Goal: Find specific page/section: Find specific page/section

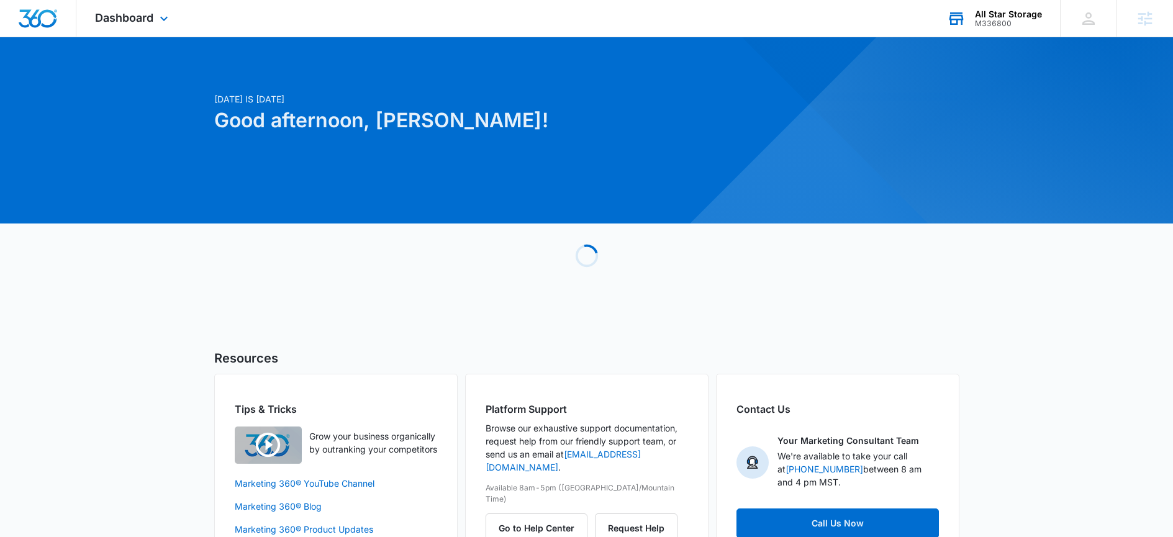
click at [1008, 19] on div "M336800" at bounding box center [1008, 23] width 67 height 9
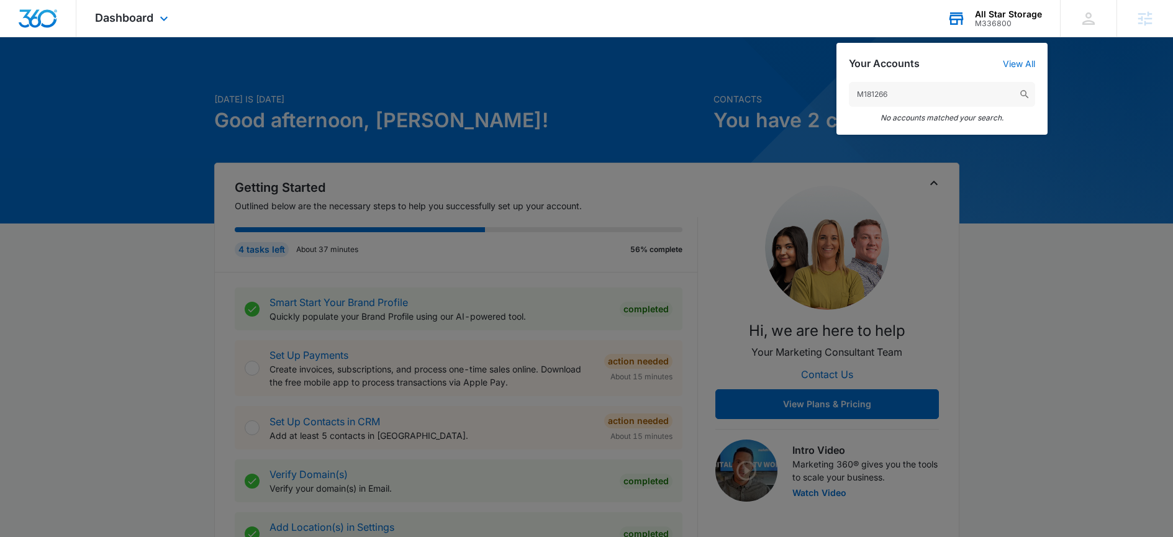
click at [917, 103] on input "M181266" at bounding box center [942, 94] width 186 height 25
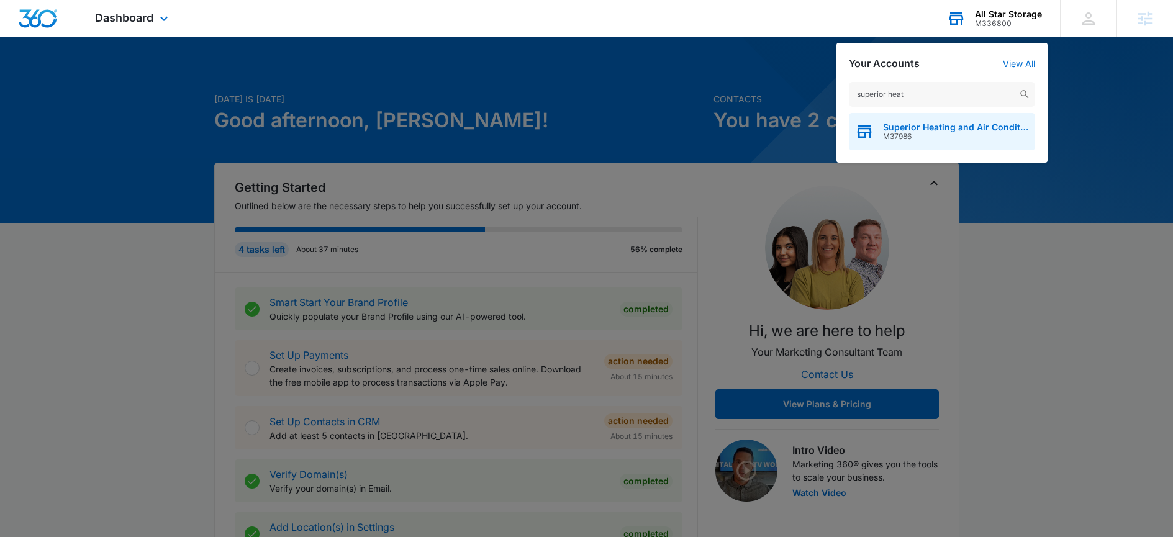
type input "superior heat"
click at [960, 142] on div "Superior Heating and Air Conditioning Inc M37986" at bounding box center [942, 131] width 186 height 37
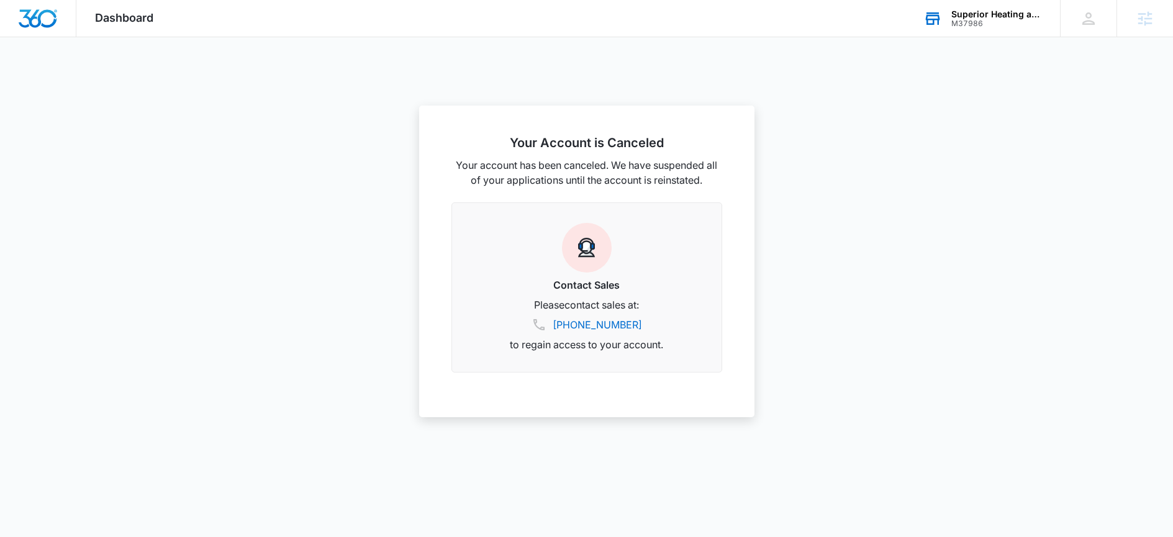
click at [1017, 14] on div "Superior Heating and Air Conditioning Inc" at bounding box center [996, 14] width 91 height 10
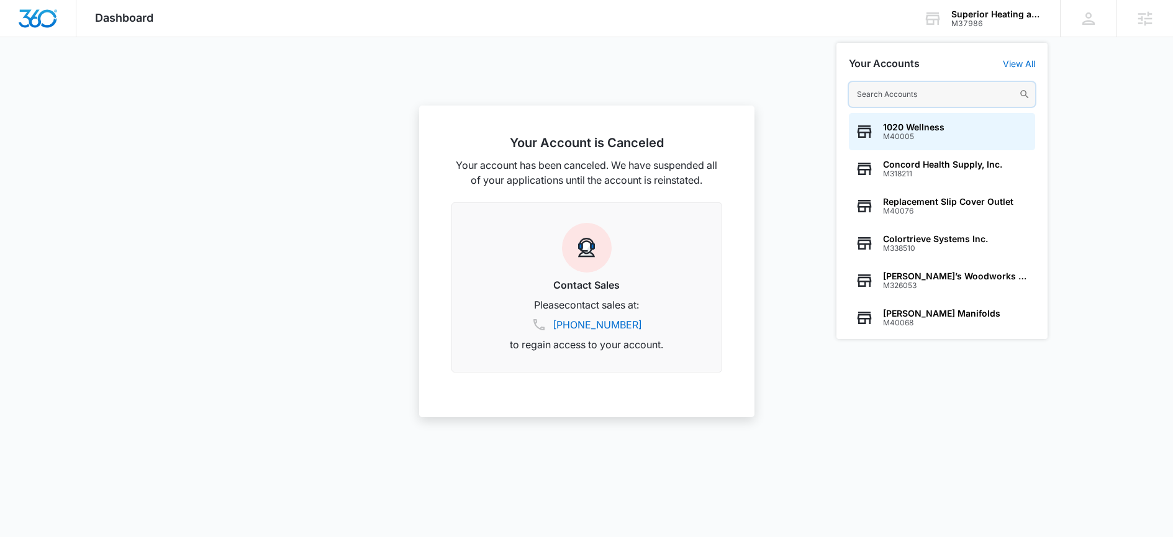
click at [908, 91] on input "text" at bounding box center [942, 94] width 186 height 25
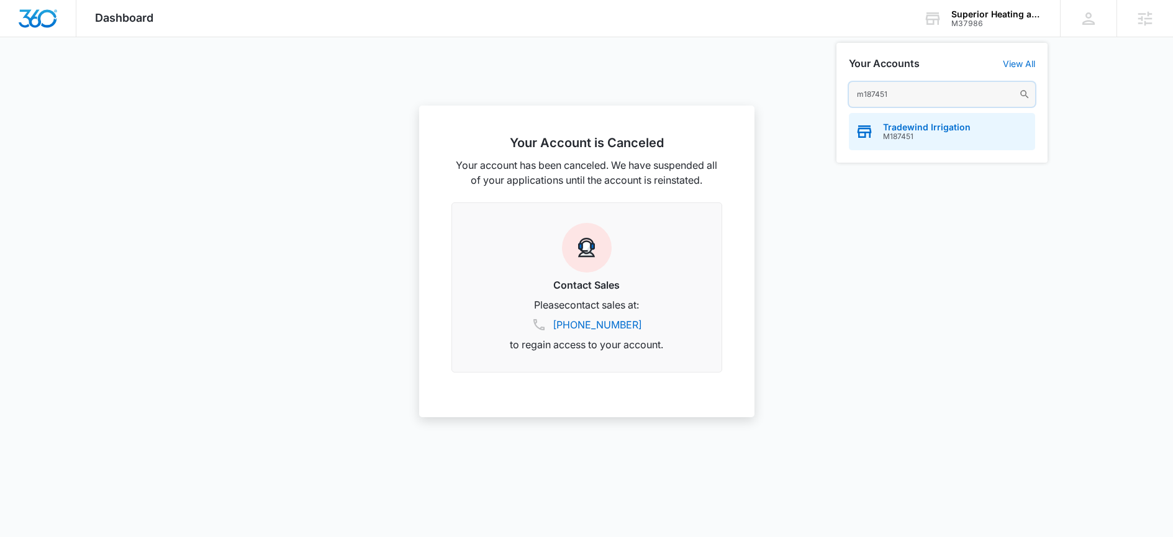
type input "m187451"
click at [912, 130] on span "Tradewind Irrigation" at bounding box center [927, 127] width 88 height 10
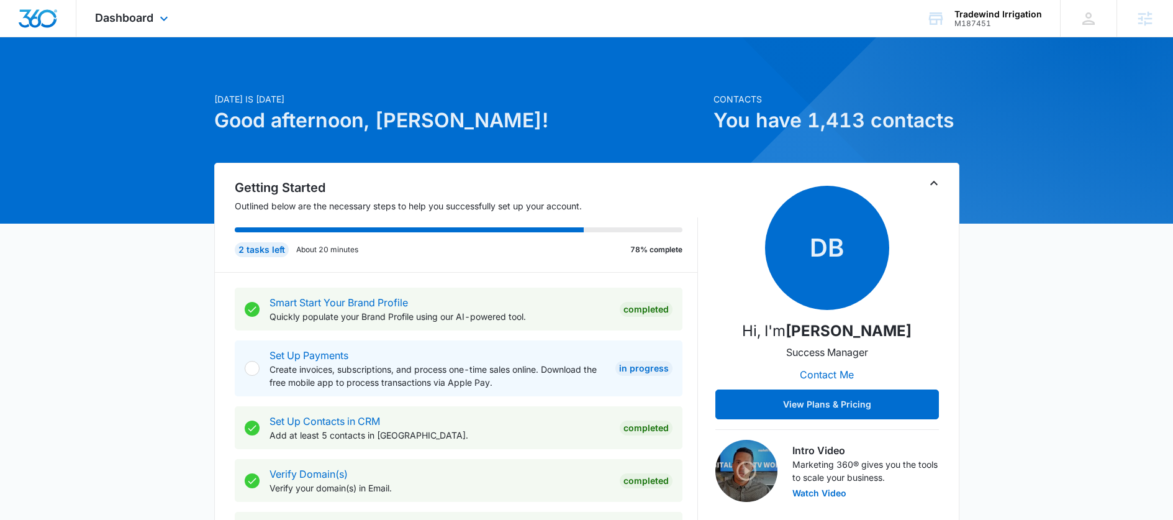
click at [122, 25] on div "Dashboard Apps Reputation Websites Forms CRM Email Social Content Ads Intellige…" at bounding box center [133, 18] width 114 height 37
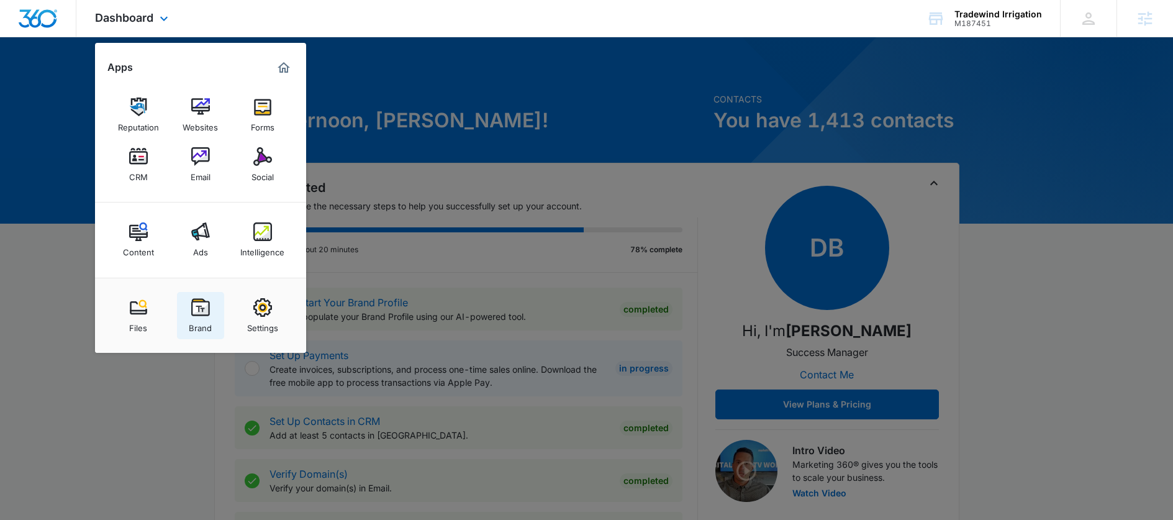
click at [209, 307] on img at bounding box center [200, 307] width 19 height 19
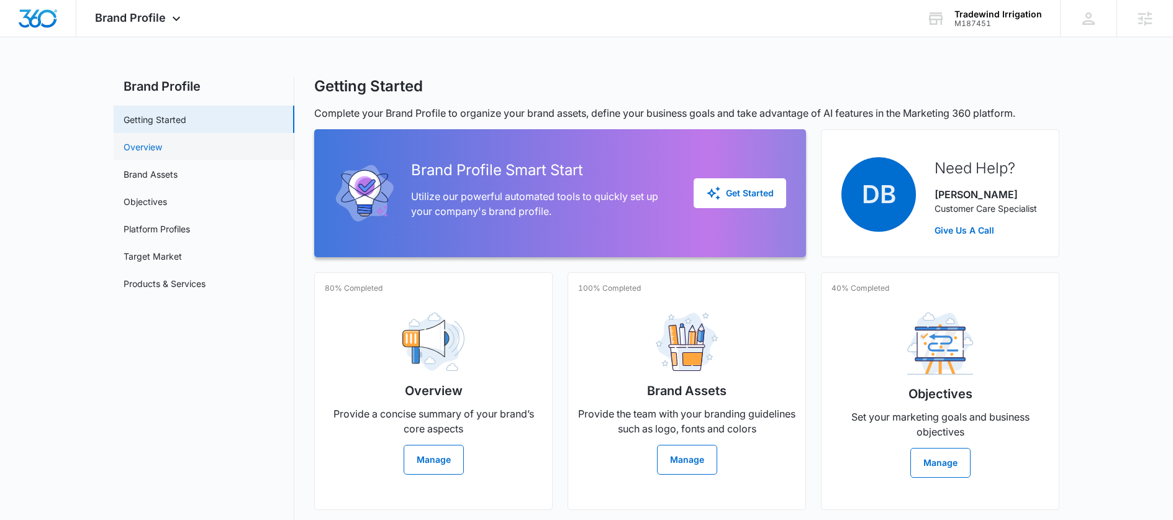
click at [162, 142] on link "Overview" at bounding box center [143, 146] width 38 height 13
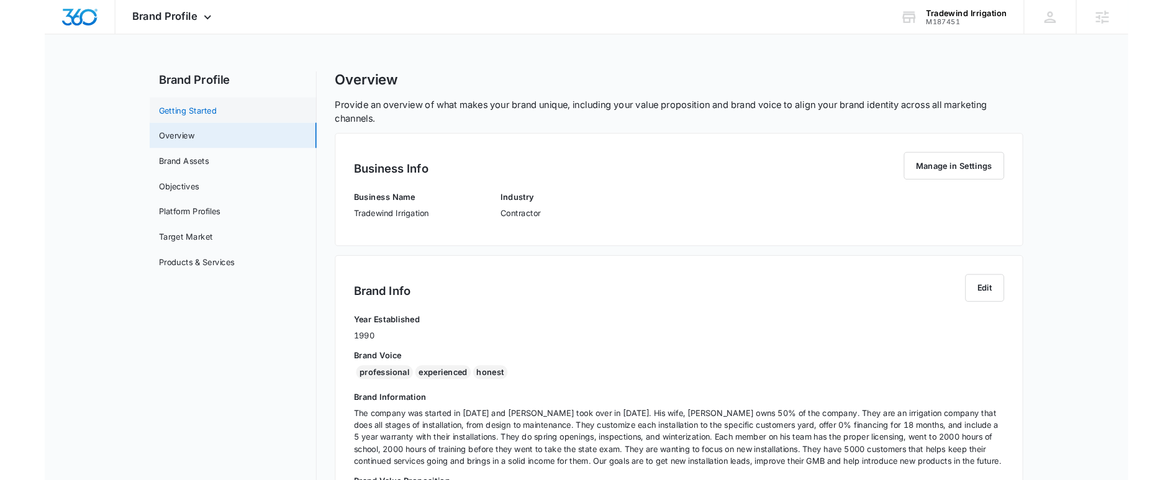
scroll to position [204, 0]
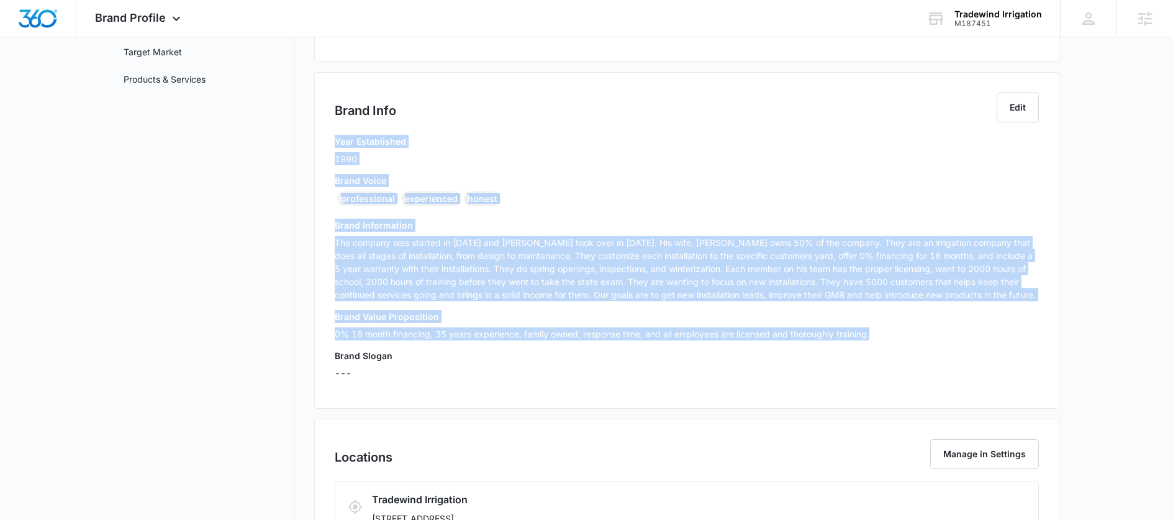
drag, startPoint x: 907, startPoint y: 333, endPoint x: 305, endPoint y: 144, distance: 630.6
click at [305, 144] on div "Brand Profile Getting Started Overview Brand Assets Objectives Platform Profile…" at bounding box center [586, 486] width 945 height 1227
copy div "Year Established 1990 Brand Voice professional experienced honest Brand Informa…"
click at [184, 378] on nav "Brand Profile Getting Started Overview Brand Assets Objectives Platform Profile…" at bounding box center [204, 486] width 181 height 1227
